Goal: Transaction & Acquisition: Purchase product/service

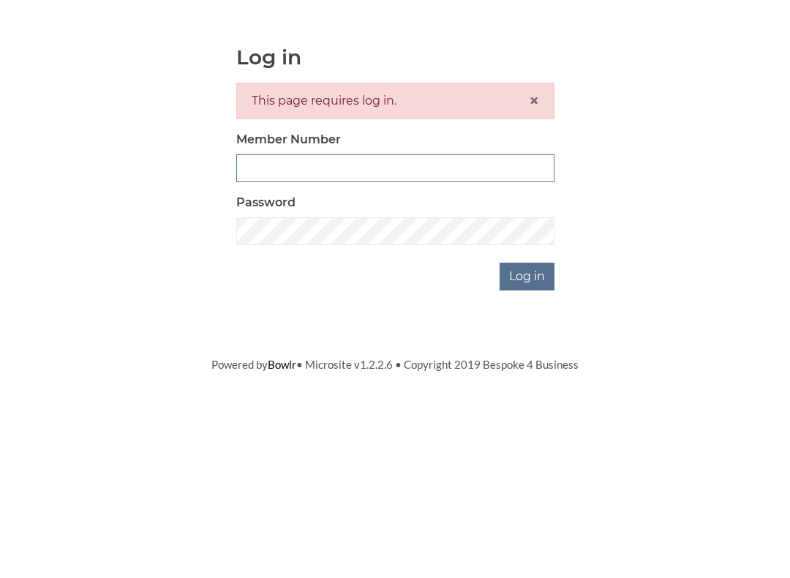
type input "3771"
click at [528, 395] on input "Log in" at bounding box center [527, 409] width 55 height 28
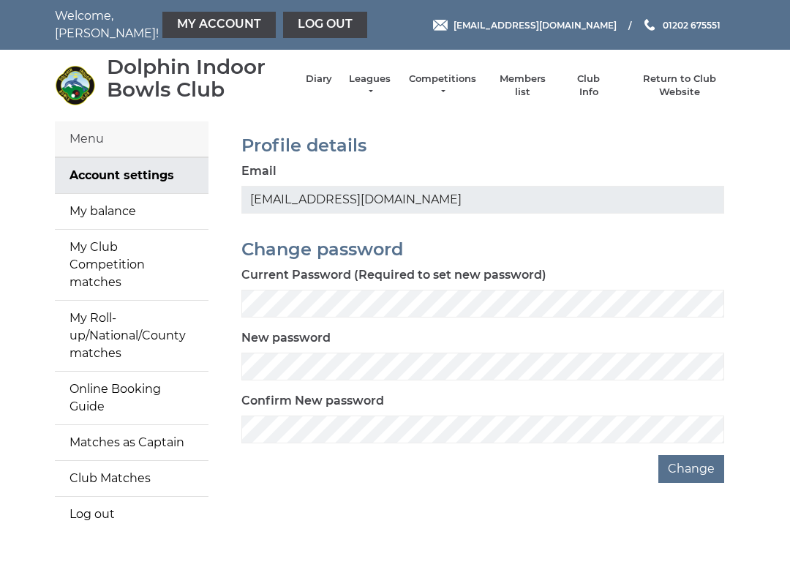
click at [325, 86] on link "Diary" at bounding box center [319, 78] width 26 height 13
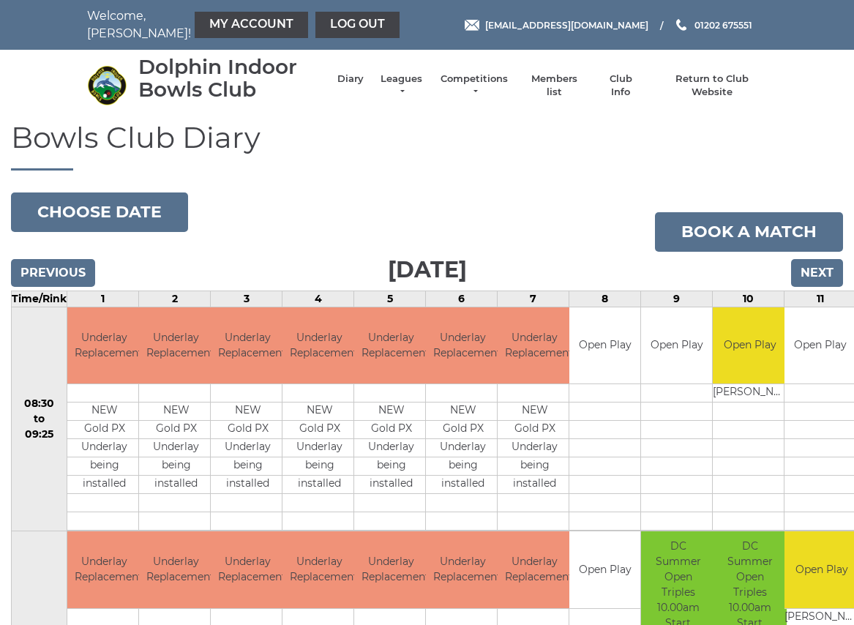
scroll to position [1, 0]
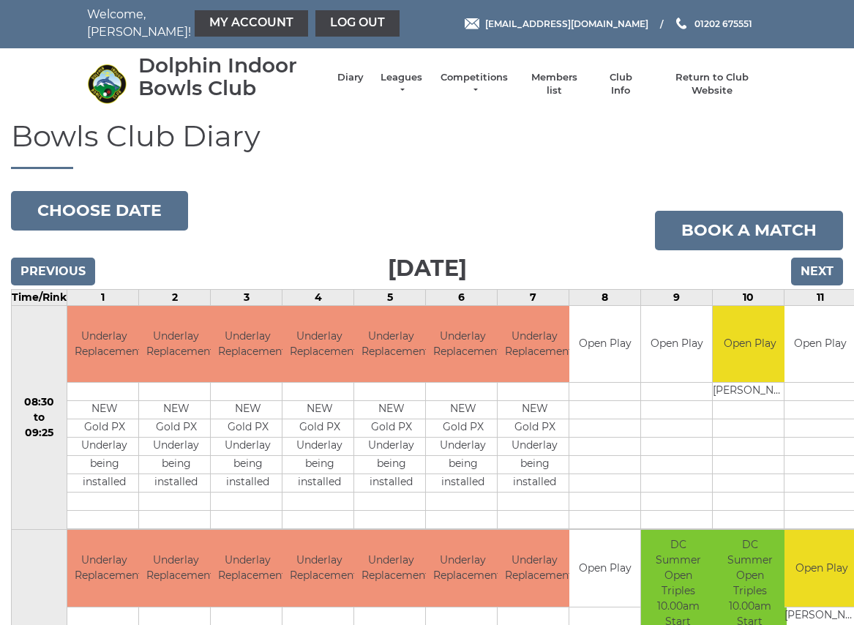
click at [819, 277] on input "Next" at bounding box center [817, 272] width 52 height 28
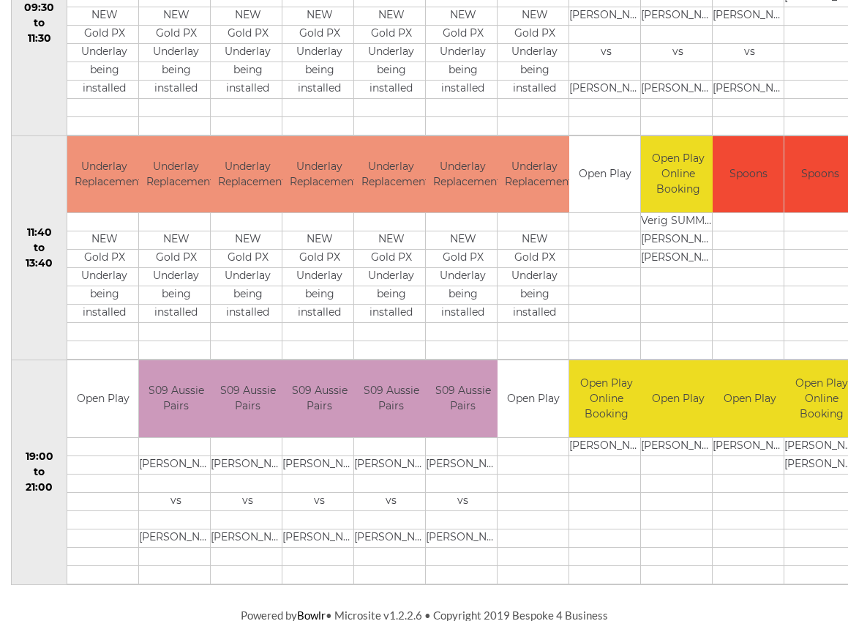
scroll to position [621, 0]
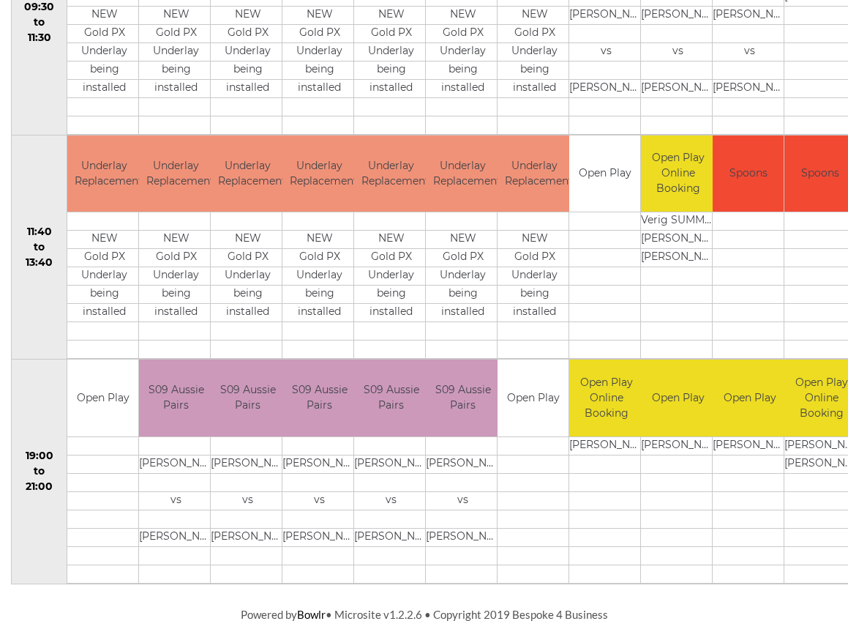
click at [840, 277] on td at bounding box center [820, 276] width 71 height 18
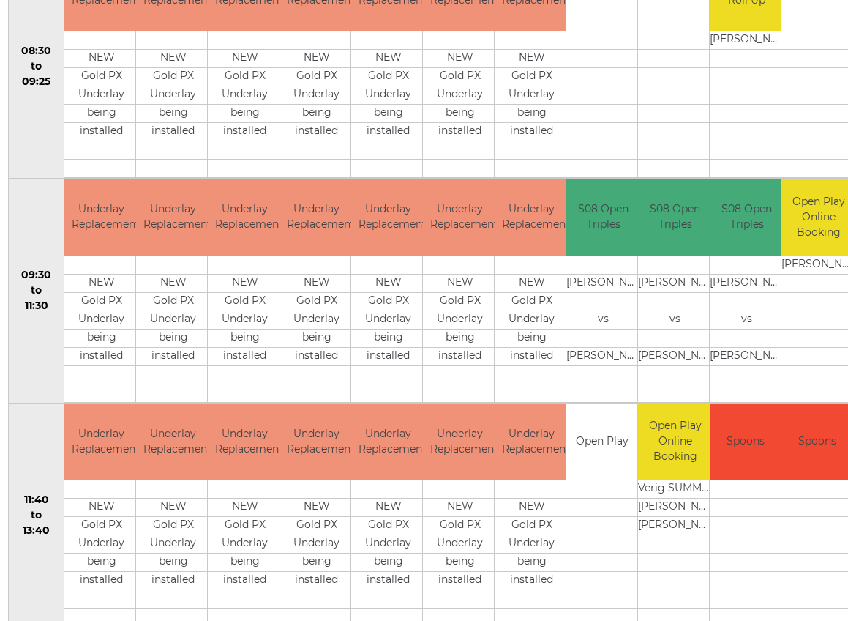
scroll to position [0, 3]
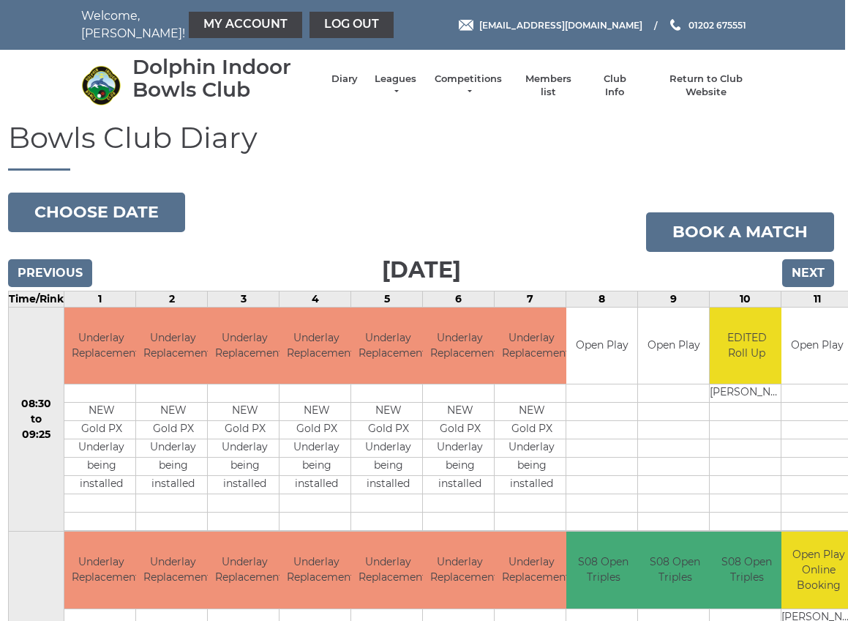
click at [217, 37] on link "My Account" at bounding box center [245, 25] width 113 height 26
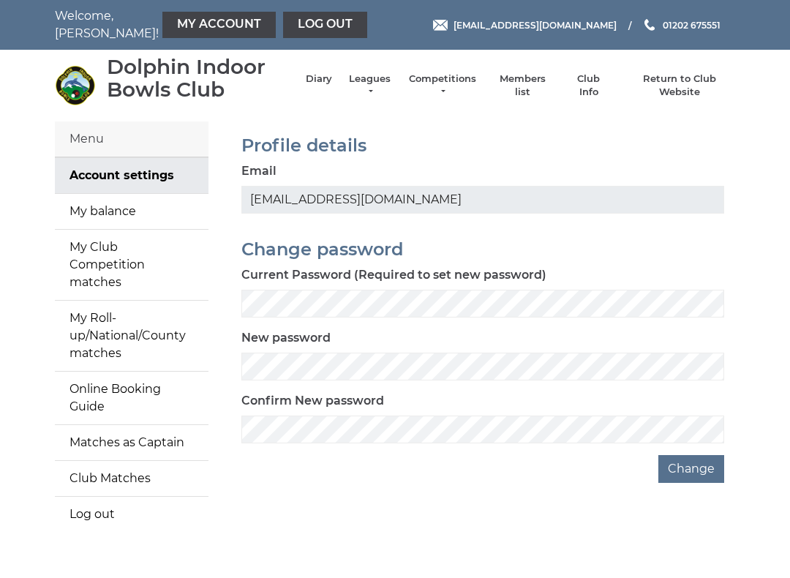
click at [114, 214] on link "My balance" at bounding box center [132, 211] width 154 height 35
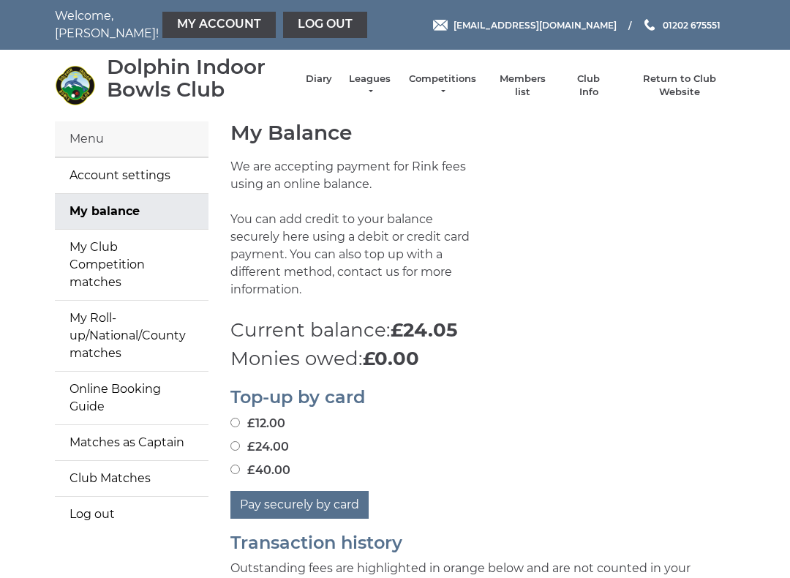
click at [240, 441] on input "£24.00" at bounding box center [236, 446] width 10 height 10
radio input "true"
click at [240, 465] on input "£40.00" at bounding box center [236, 470] width 10 height 10
radio input "true"
click at [333, 491] on button "Pay securely by card" at bounding box center [300, 505] width 138 height 28
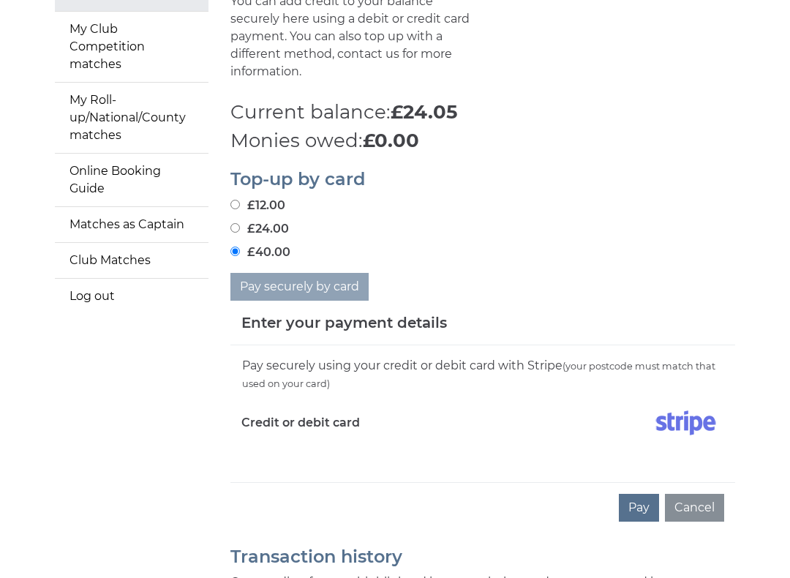
scroll to position [215, 0]
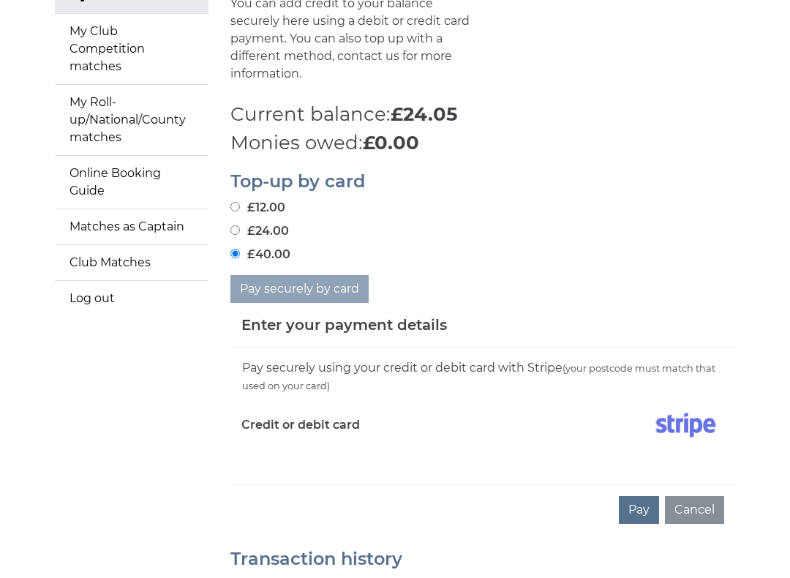
click at [315, 442] on div "Pay securely using your credit or debit card with Stripe (your postcode must ma…" at bounding box center [483, 416] width 505 height 137
click at [371, 454] on div "Pay securely using your credit or debit card with Stripe (your postcode must ma…" at bounding box center [483, 416] width 505 height 137
click at [303, 457] on div "Pay securely using your credit or debit card with Stripe (your postcode must ma…" at bounding box center [483, 416] width 505 height 137
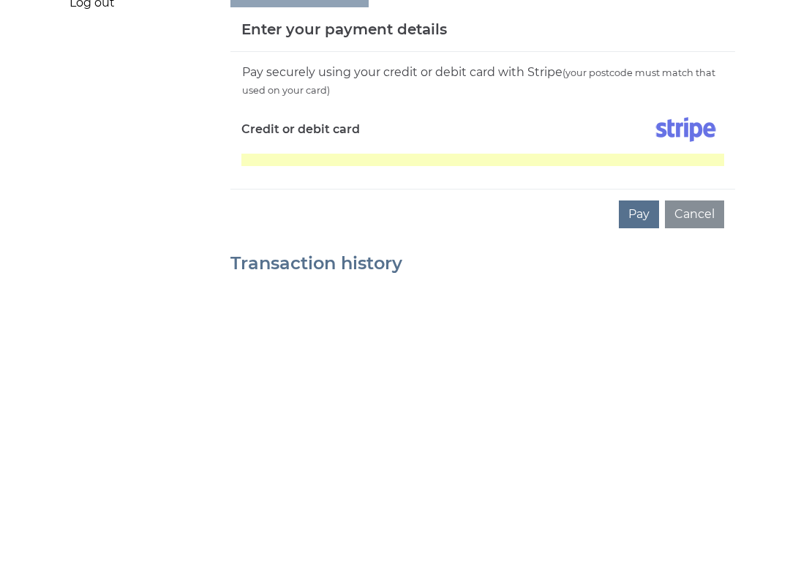
click at [642, 497] on button "Pay" at bounding box center [639, 511] width 40 height 28
